Goal: Navigation & Orientation: Find specific page/section

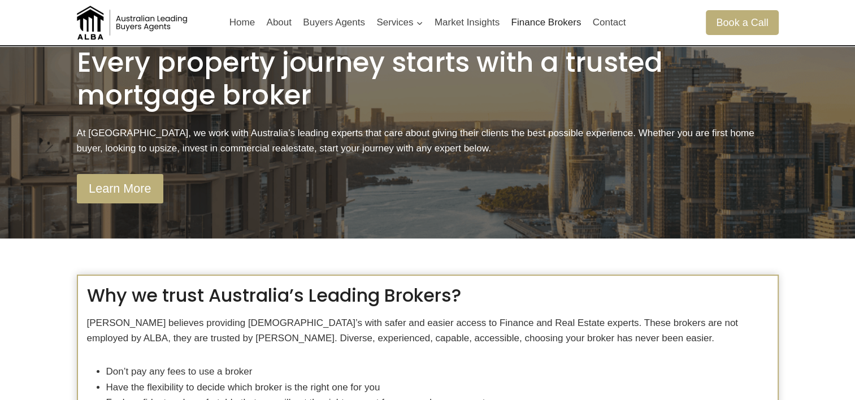
scroll to position [170, 0]
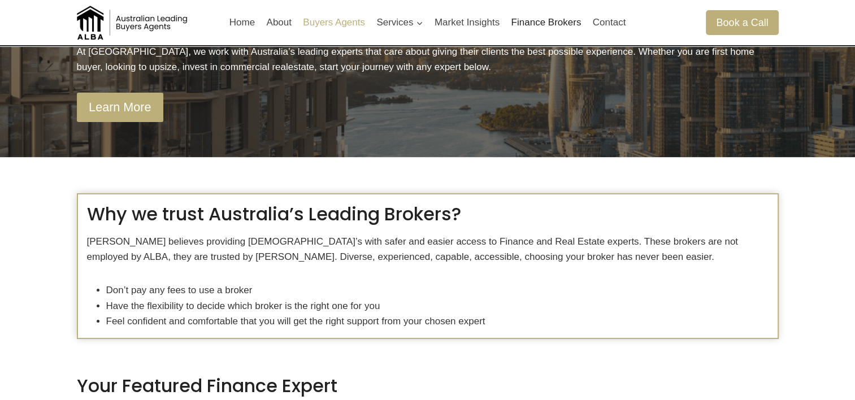
click at [336, 22] on link "Buyers Agents" at bounding box center [333, 22] width 73 height 27
